Goal: Information Seeking & Learning: Learn about a topic

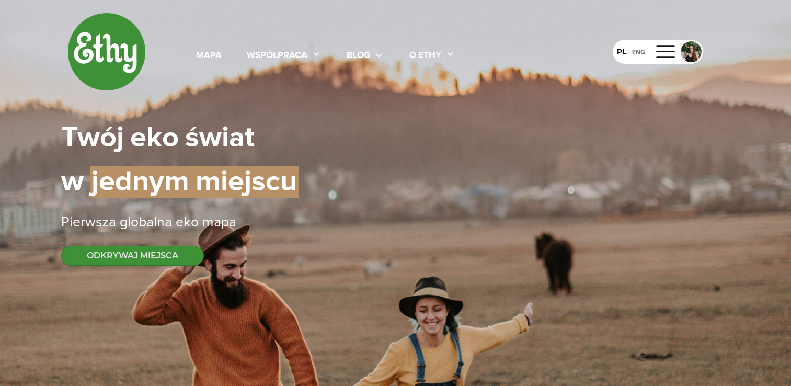
select select
click at [367, 53] on div "blog" at bounding box center [359, 56] width 24 height 14
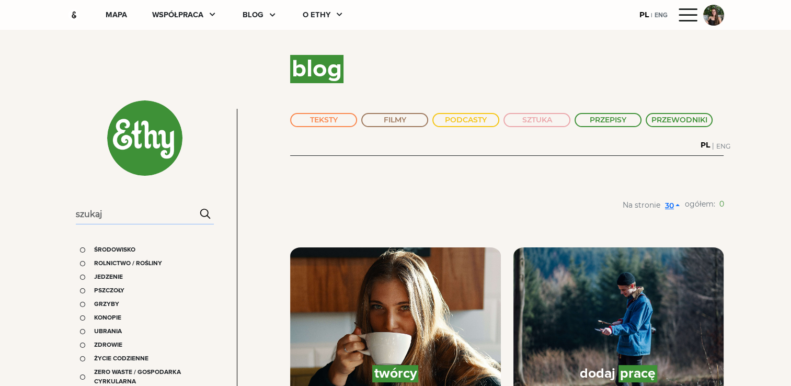
click at [134, 217] on input "Search" at bounding box center [145, 214] width 138 height 19
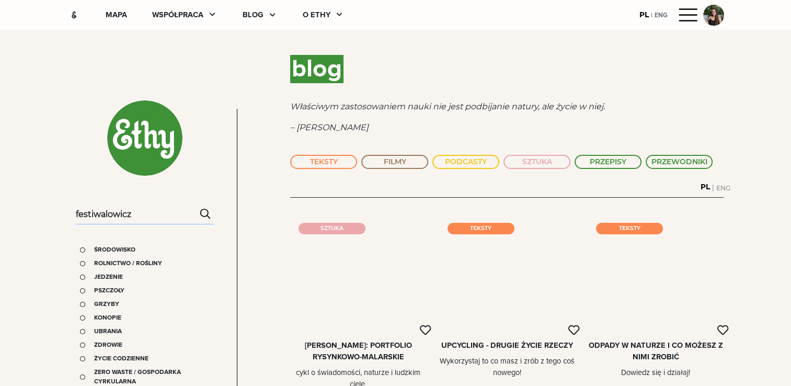
type input "festiwalowicz"
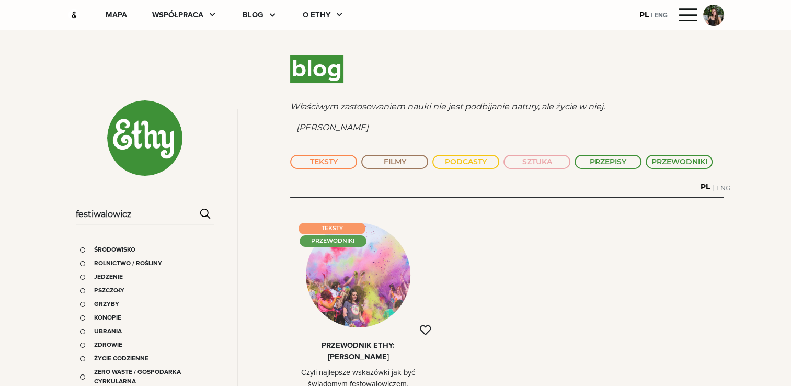
click at [362, 279] on div at bounding box center [358, 275] width 105 height 105
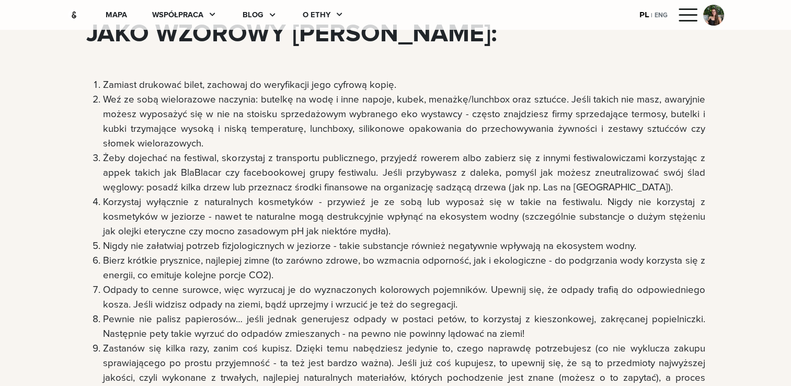
scroll to position [334, 0]
drag, startPoint x: 88, startPoint y: 38, endPoint x: 552, endPoint y: 37, distance: 464.4
click at [552, 37] on div "JAKO WZOROWY [PERSON_NAME]:" at bounding box center [395, 33] width 619 height 38
copy div "JAKO WZOROWY [PERSON_NAME]:"
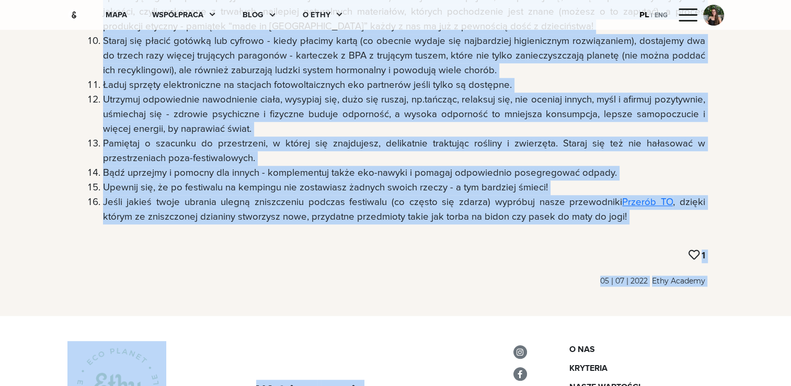
scroll to position [751, 0]
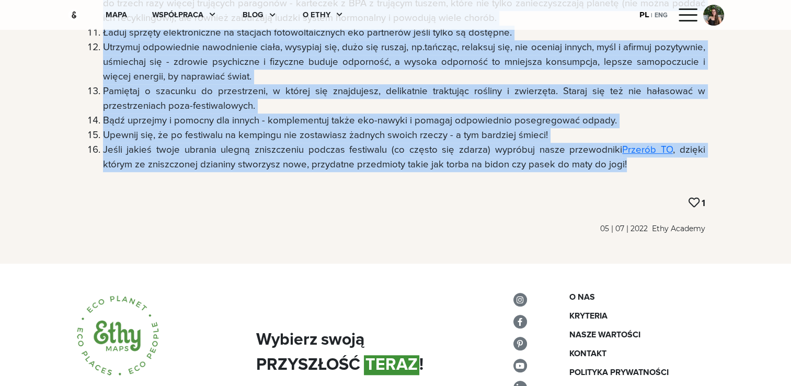
drag, startPoint x: 91, startPoint y: 83, endPoint x: 591, endPoint y: 166, distance: 507.4
copy ol "Loremip dolorsit ametc, adipisci el seddoeiusmo temp incidid utlab. Etd ma aliq…"
